Goal: Transaction & Acquisition: Purchase product/service

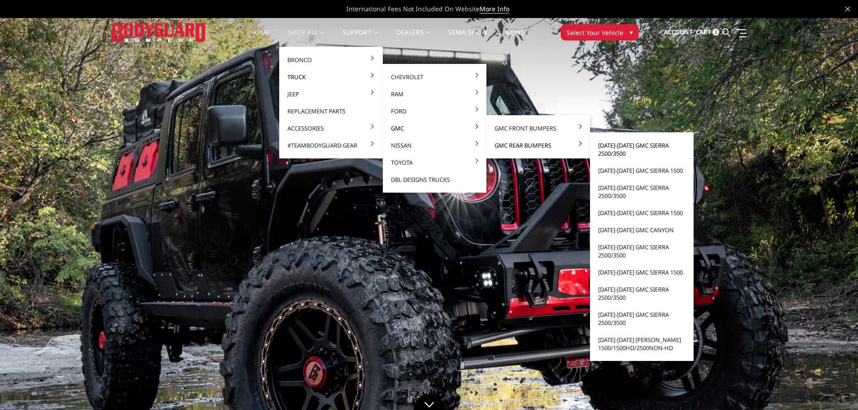
click at [608, 150] on link "[DATE]-[DATE] GMC Sierra 2500/3500" at bounding box center [641, 149] width 96 height 25
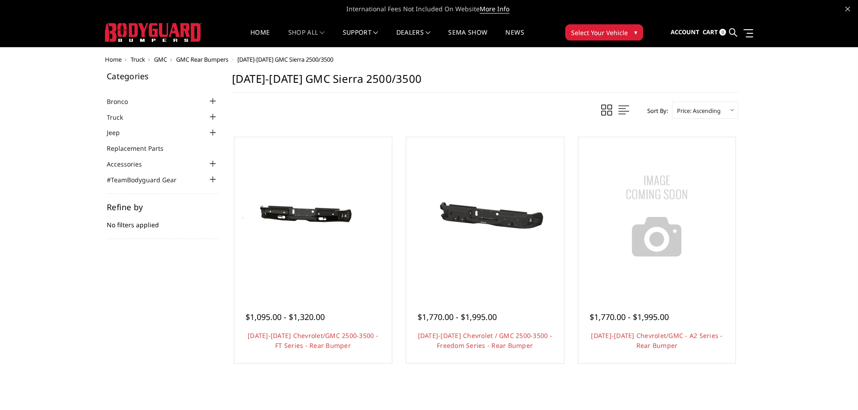
scroll to position [45, 0]
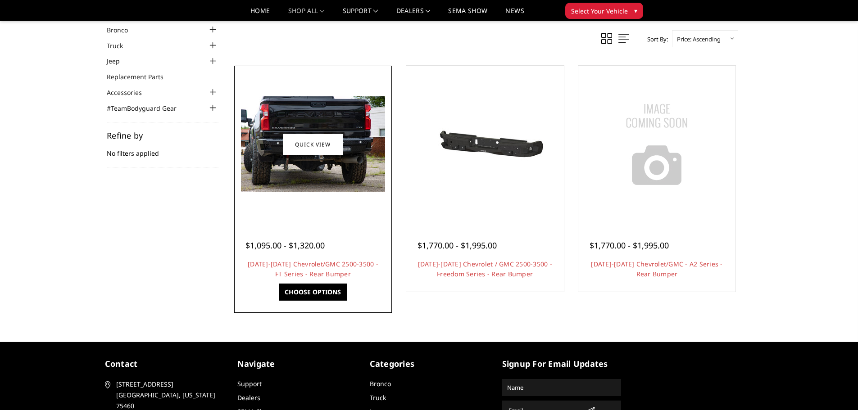
click at [319, 221] on div at bounding box center [312, 144] width 153 height 153
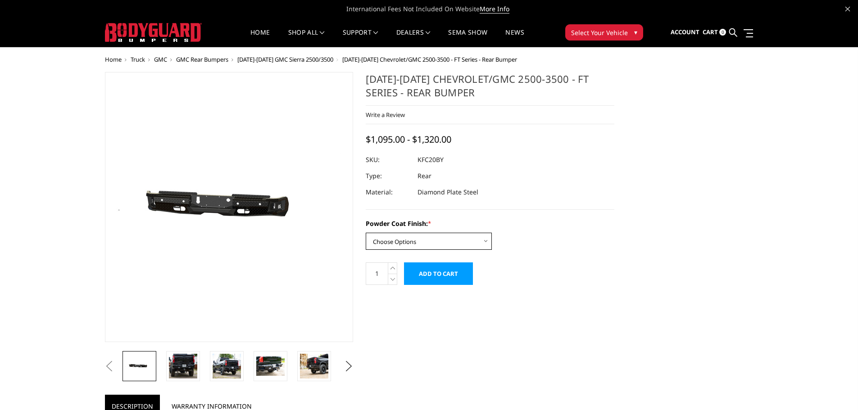
click at [402, 239] on select "Choose Options Bare Metal Gloss Black Powder Coat Textured Black Powder Coat" at bounding box center [429, 241] width 126 height 17
click at [366, 233] on select "Choose Options Bare Metal Gloss Black Powder Coat Textured Black Powder Coat" at bounding box center [429, 241] width 126 height 17
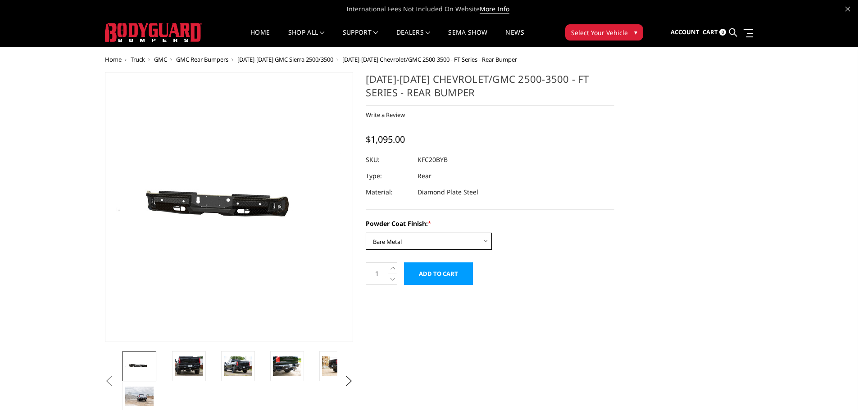
click at [402, 241] on select "Choose Options Bare Metal Gloss Black Powder Coat Textured Black Powder Coat" at bounding box center [429, 241] width 126 height 17
click at [366, 233] on select "Choose Options Bare Metal Gloss Black Powder Coat Textured Black Powder Coat" at bounding box center [429, 241] width 126 height 17
click at [398, 240] on select "Choose Options Bare Metal Gloss Black Powder Coat Textured Black Powder Coat" at bounding box center [429, 241] width 126 height 17
click at [366, 233] on select "Choose Options Bare Metal Gloss Black Powder Coat Textured Black Powder Coat" at bounding box center [429, 241] width 126 height 17
drag, startPoint x: 447, startPoint y: 160, endPoint x: 417, endPoint y: 160, distance: 30.2
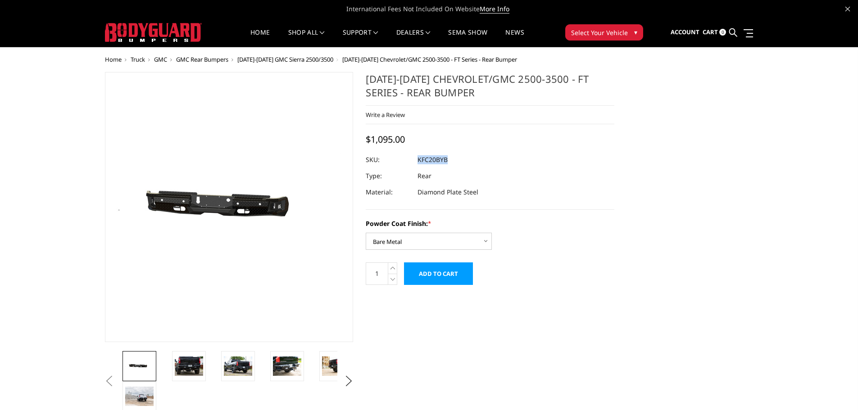
click at [417, 160] on dd "KFC20BYB" at bounding box center [432, 160] width 30 height 16
copy dd "KFC20BYB"
click at [420, 239] on select "Choose Options Bare Metal Gloss Black Powder Coat Textured Black Powder Coat" at bounding box center [429, 241] width 126 height 17
select select "3418"
click at [366, 233] on select "Choose Options Bare Metal Gloss Black Powder Coat Textured Black Powder Coat" at bounding box center [429, 241] width 126 height 17
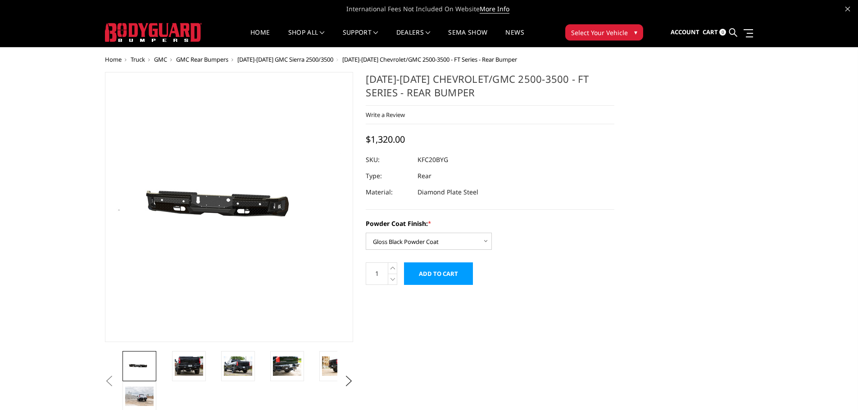
click at [437, 164] on dd "KFC20BYG" at bounding box center [432, 160] width 31 height 16
click at [417, 158] on dl "SKU: KFC20BYG UPC: Type: Rear Material: Diamond Plate Steel" at bounding box center [490, 176] width 248 height 49
copy dl "KFC20BYG UPC:"
click at [194, 372] on img at bounding box center [189, 366] width 28 height 19
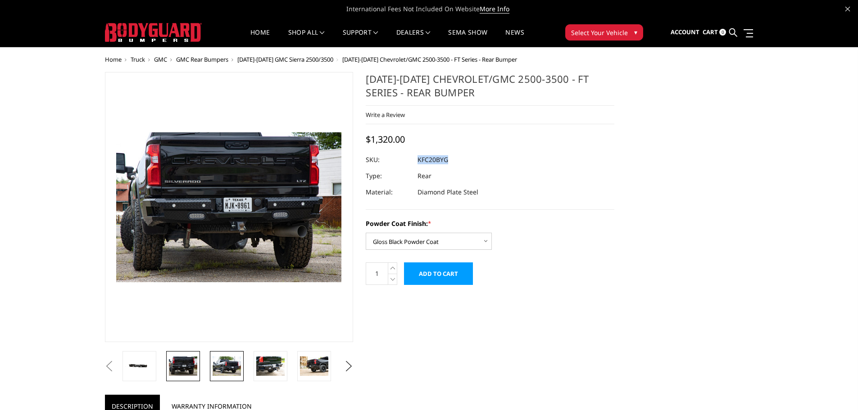
click at [245, 373] on li at bounding box center [230, 366] width 44 height 30
click at [268, 370] on img at bounding box center [270, 366] width 28 height 19
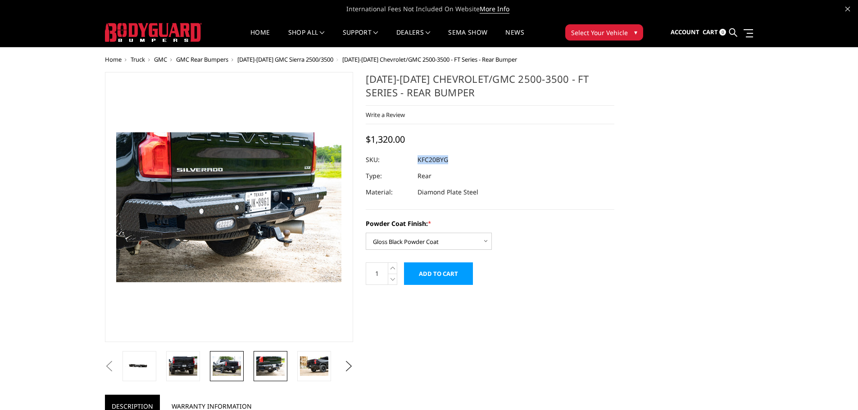
click at [216, 367] on img at bounding box center [226, 366] width 28 height 19
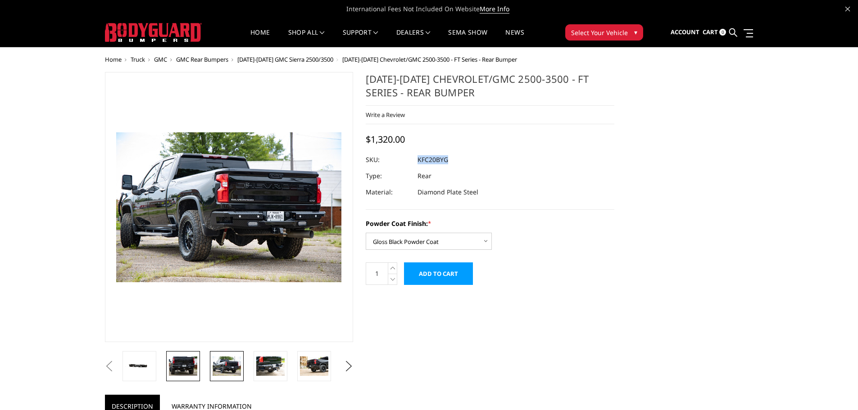
click at [191, 365] on img at bounding box center [183, 366] width 28 height 19
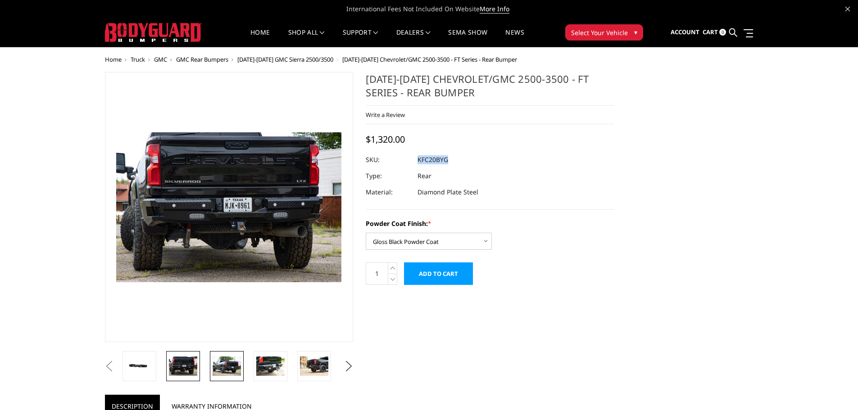
click at [230, 369] on img at bounding box center [226, 366] width 28 height 19
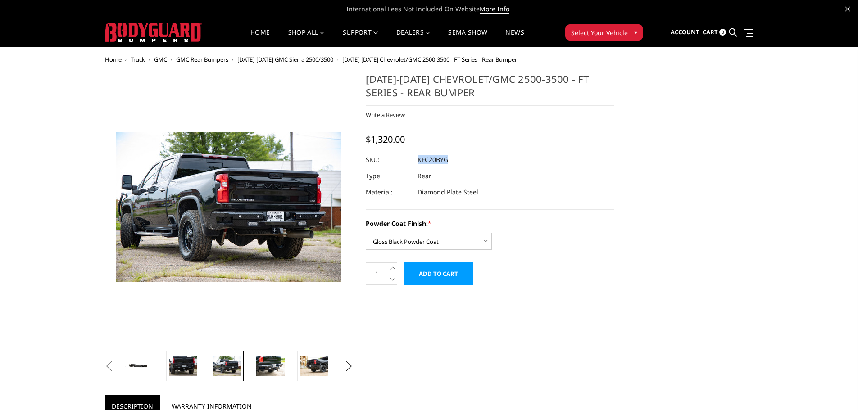
click at [277, 370] on img at bounding box center [270, 366] width 28 height 19
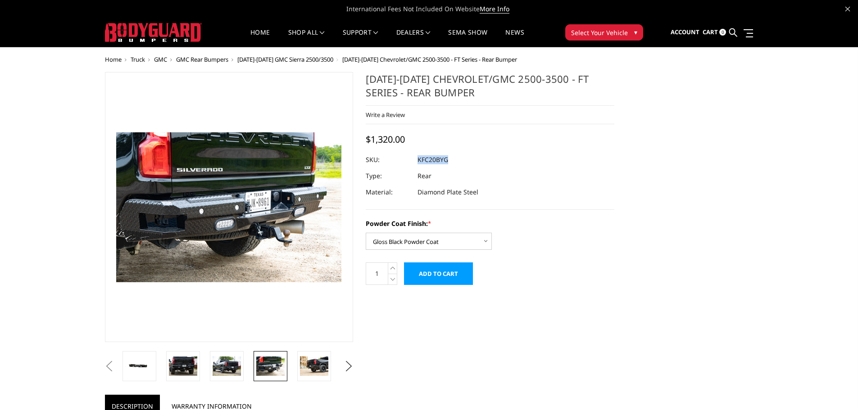
click at [334, 377] on li at bounding box center [317, 366] width 44 height 30
click at [326, 377] on link at bounding box center [314, 366] width 34 height 30
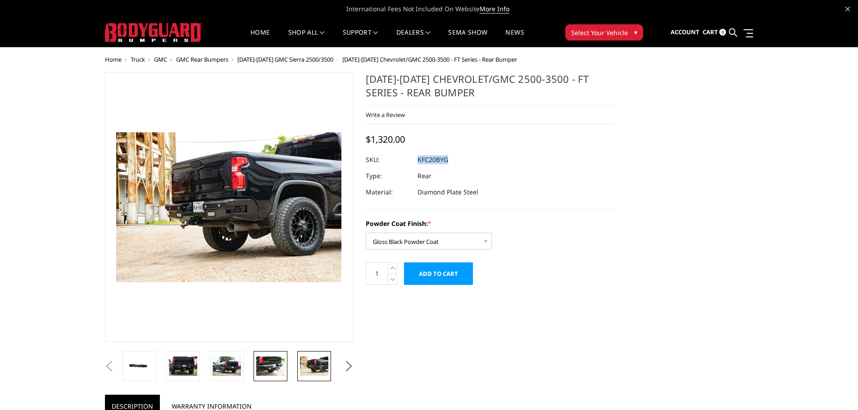
drag, startPoint x: 282, startPoint y: 367, endPoint x: 278, endPoint y: 369, distance: 4.8
click at [280, 367] on img at bounding box center [270, 366] width 28 height 19
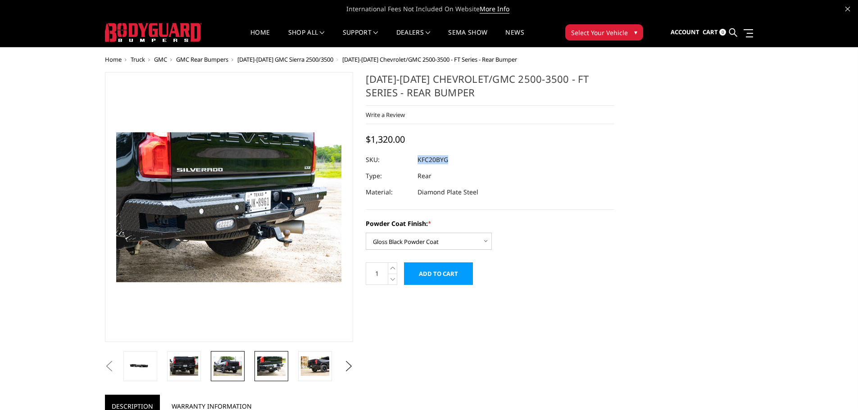
click at [220, 377] on link at bounding box center [228, 366] width 34 height 30
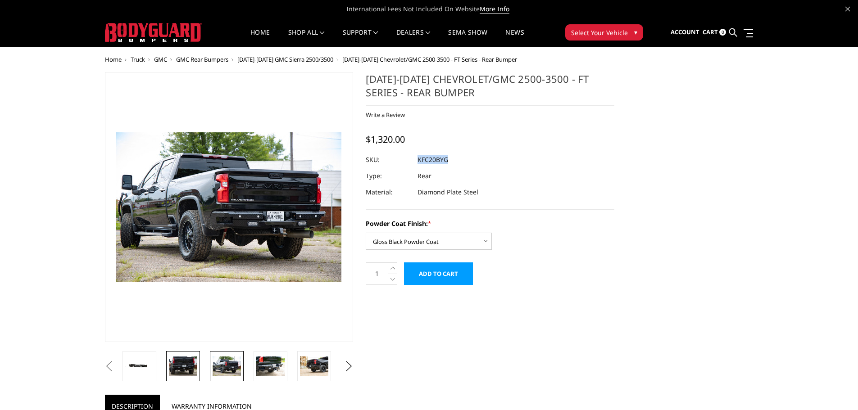
click at [182, 361] on img at bounding box center [183, 366] width 28 height 19
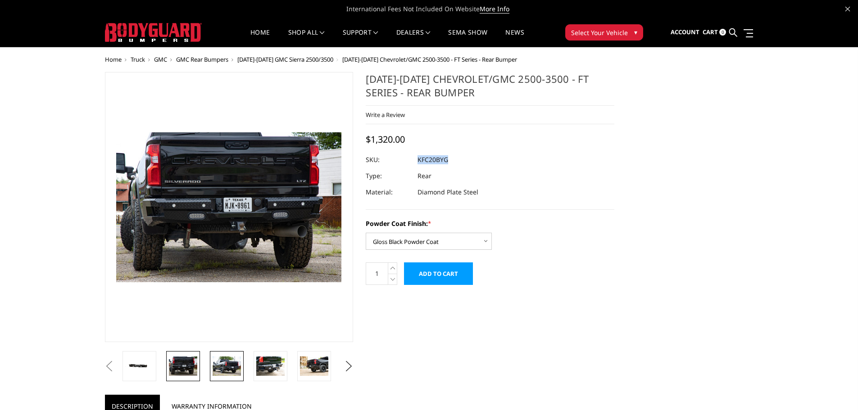
click at [227, 364] on img at bounding box center [226, 366] width 28 height 19
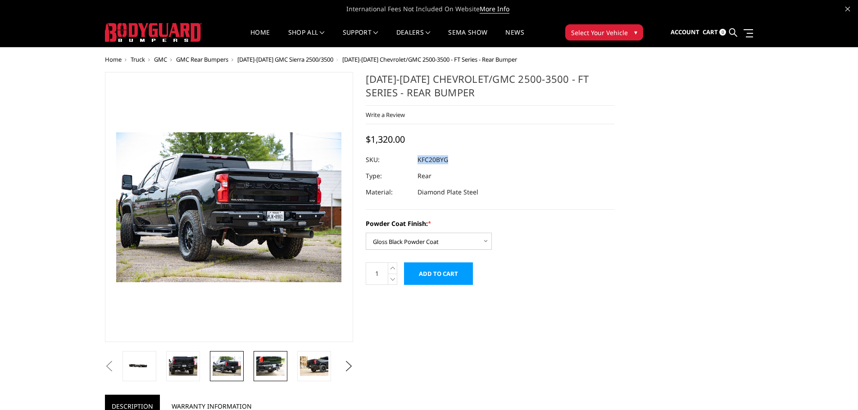
click at [272, 364] on img at bounding box center [270, 366] width 28 height 19
